Goal: Navigation & Orientation: Understand site structure

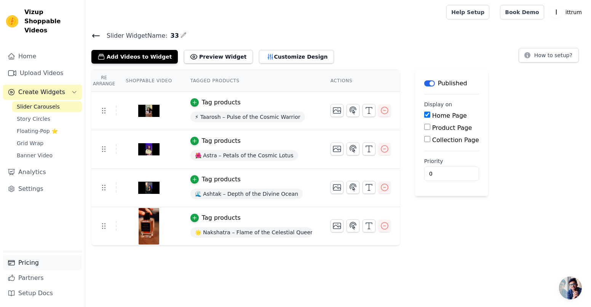
click at [56, 261] on link "Pricing" at bounding box center [42, 262] width 79 height 15
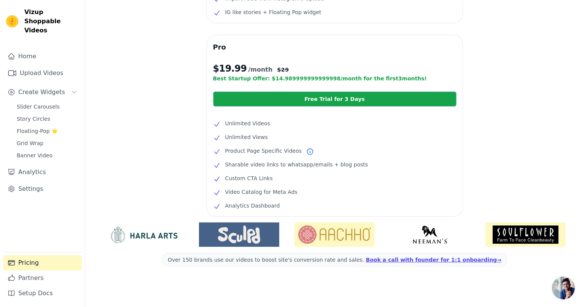
scroll to position [148, 0]
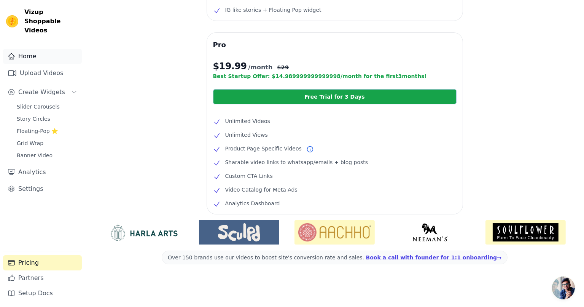
click at [32, 49] on link "Home" at bounding box center [42, 56] width 79 height 15
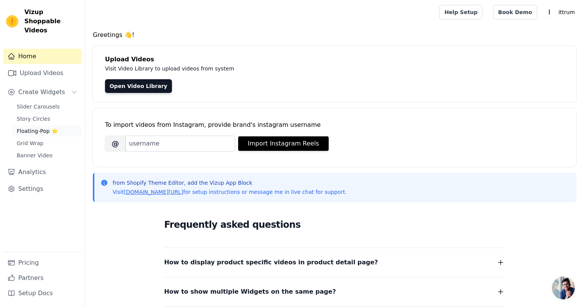
click at [34, 127] on span "Floating-Pop ⭐" at bounding box center [37, 131] width 41 height 8
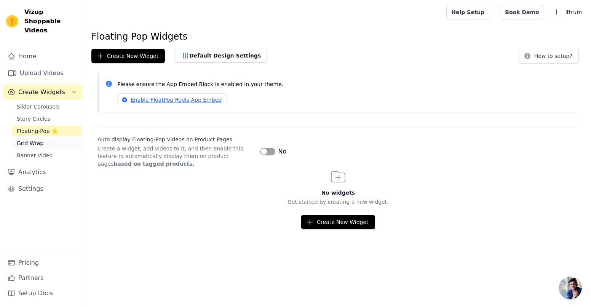
click at [33, 139] on span "Grid Wrap" at bounding box center [30, 143] width 27 height 8
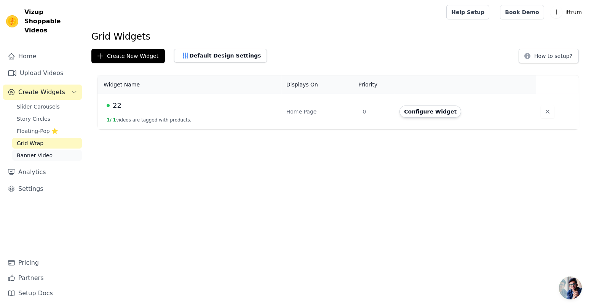
click at [28, 151] on span "Banner Video" at bounding box center [35, 155] width 36 height 8
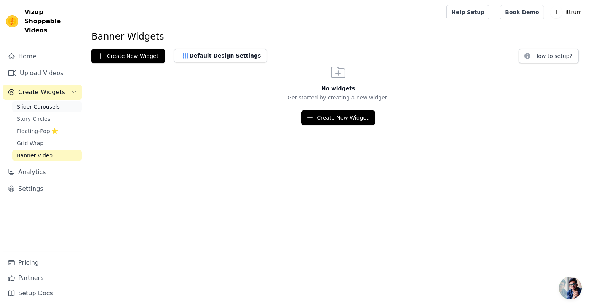
click at [31, 103] on span "Slider Carousels" at bounding box center [38, 107] width 43 height 8
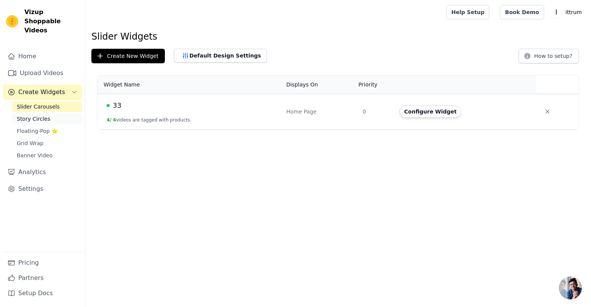
click at [34, 115] on span "Story Circles" at bounding box center [33, 119] width 33 height 8
